Goal: Task Accomplishment & Management: Manage account settings

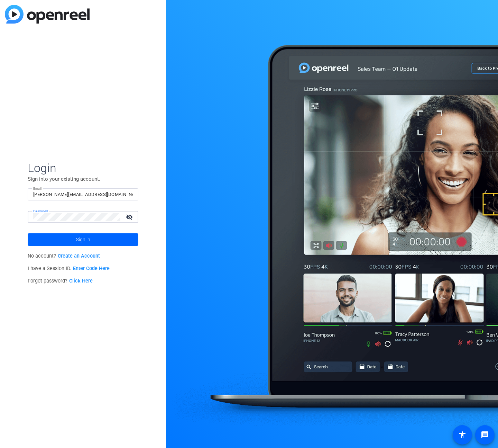
click at [83, 280] on link "Click Here" at bounding box center [81, 281] width 24 height 6
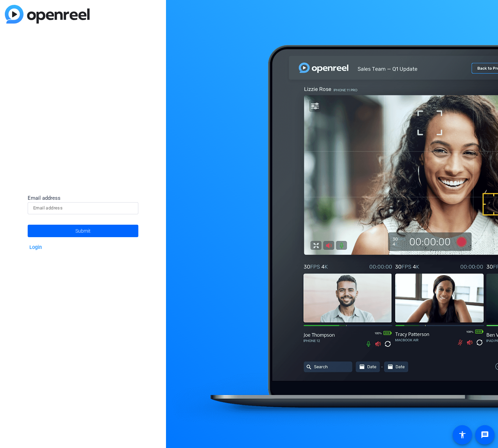
click at [68, 210] on input at bounding box center [83, 208] width 100 height 8
type input "[PERSON_NAME][EMAIL_ADDRESS][PERSON_NAME][DOMAIN_NAME]"
click at [87, 232] on span "Submit" at bounding box center [82, 230] width 15 height 17
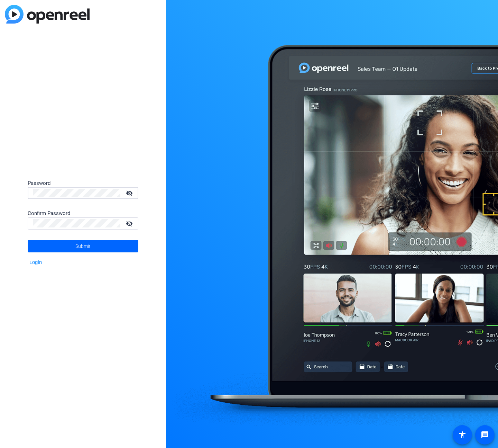
click at [136, 149] on div "Password visibility_off Confirm Password visibility_off Submit Login" at bounding box center [83, 224] width 166 height 448
click at [130, 192] on mat-icon "visibility_off" at bounding box center [130, 193] width 17 height 10
click at [129, 225] on mat-icon "visibility_off" at bounding box center [130, 223] width 17 height 10
click at [95, 244] on span at bounding box center [83, 246] width 111 height 17
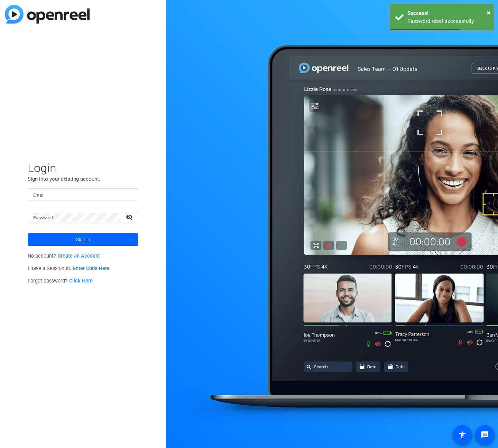
click at [76, 198] on input "Email" at bounding box center [83, 194] width 100 height 8
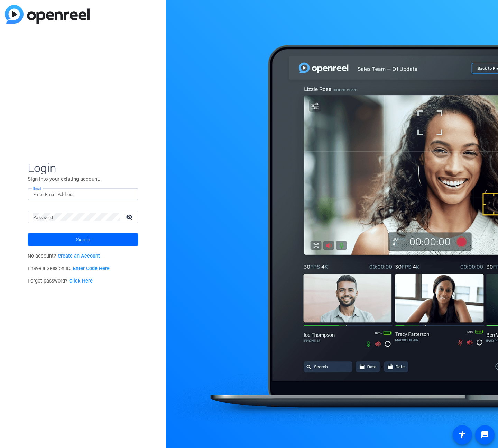
type input "[PERSON_NAME][EMAIL_ADDRESS][PERSON_NAME][DOMAIN_NAME]"
click at [130, 218] on mat-icon "visibility_off" at bounding box center [130, 217] width 17 height 10
click at [110, 236] on span at bounding box center [83, 239] width 111 height 17
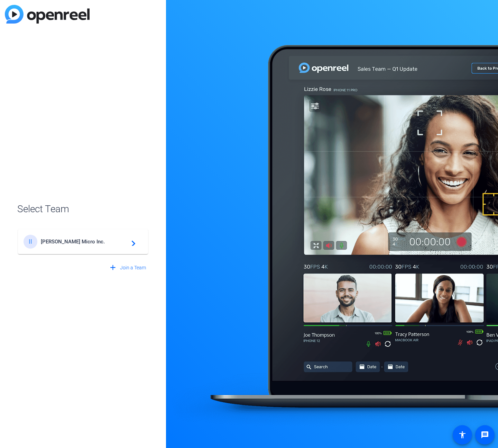
click at [132, 246] on div "II Ingram Micro Inc. navigate_next" at bounding box center [83, 242] width 119 height 14
